Goal: Navigation & Orientation: Find specific page/section

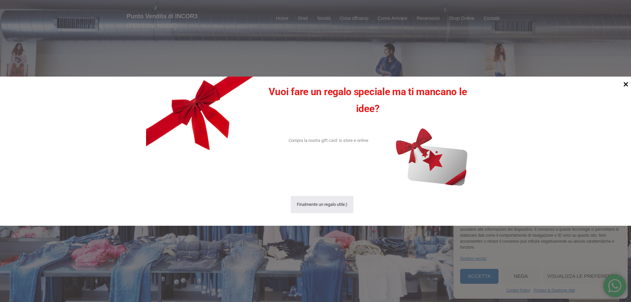
click at [624, 87] on icon at bounding box center [625, 83] width 9 height 9
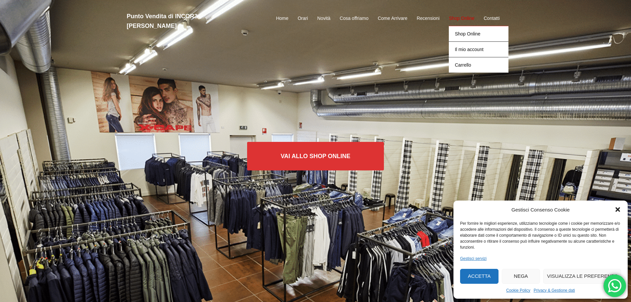
click at [453, 15] on link "Shop Online" at bounding box center [462, 19] width 26 height 8
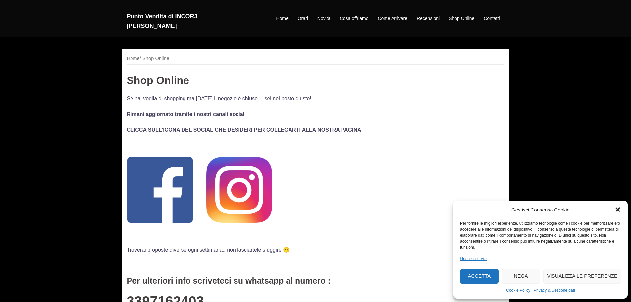
click at [230, 188] on img at bounding box center [239, 190] width 66 height 66
